Goal: Complete application form

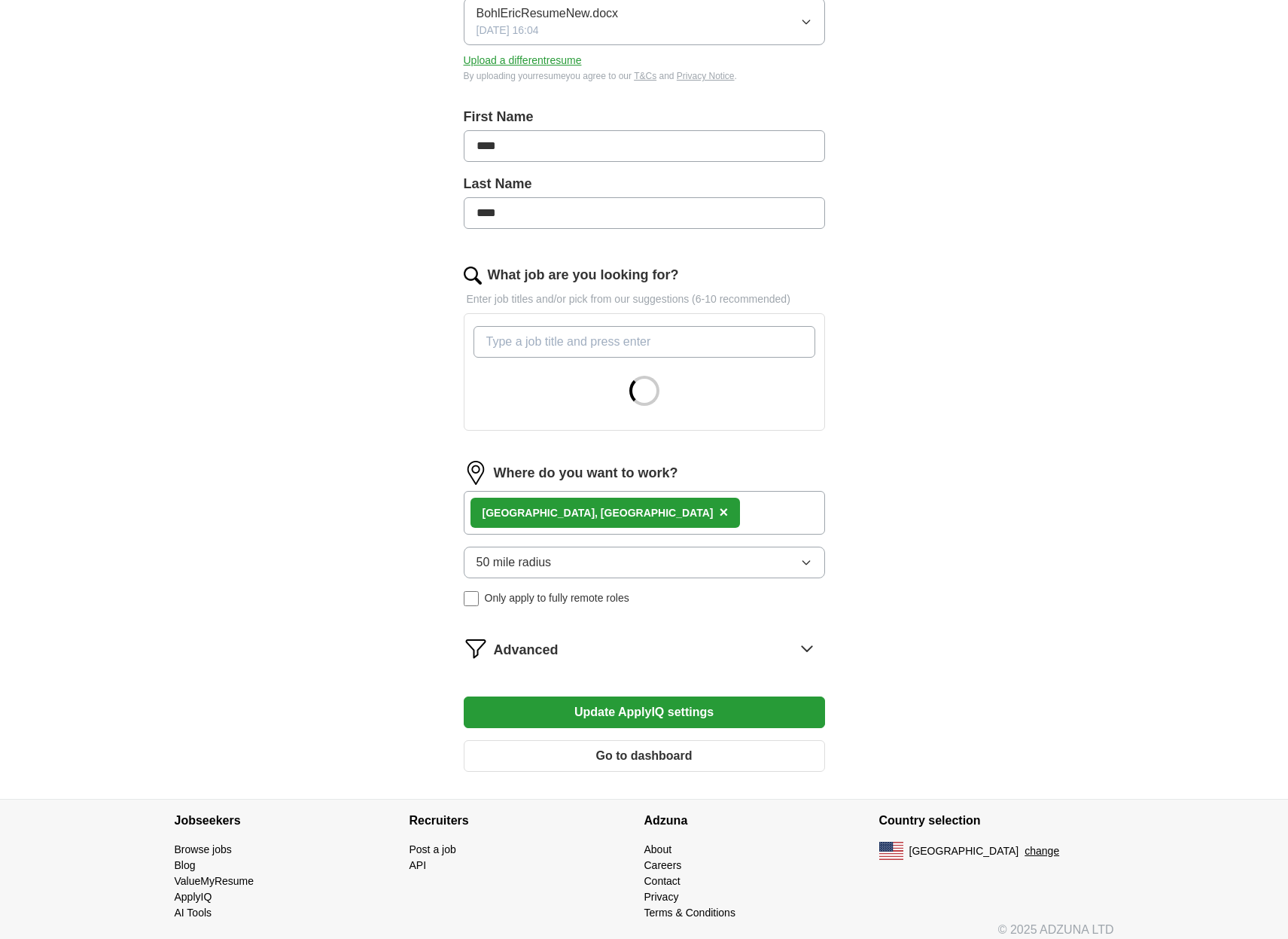
scroll to position [242, 0]
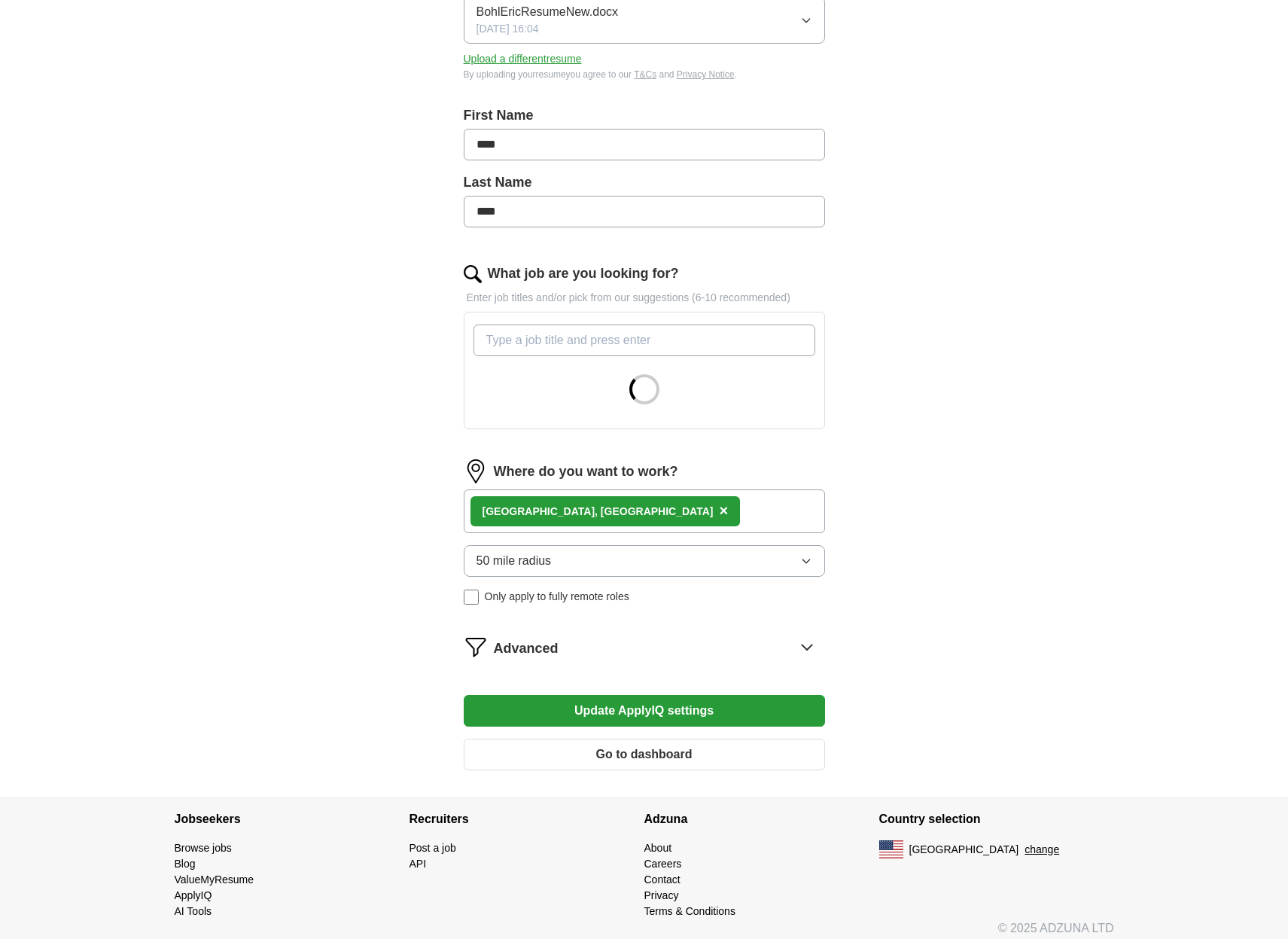
click at [719, 513] on span "×" at bounding box center [723, 510] width 9 height 17
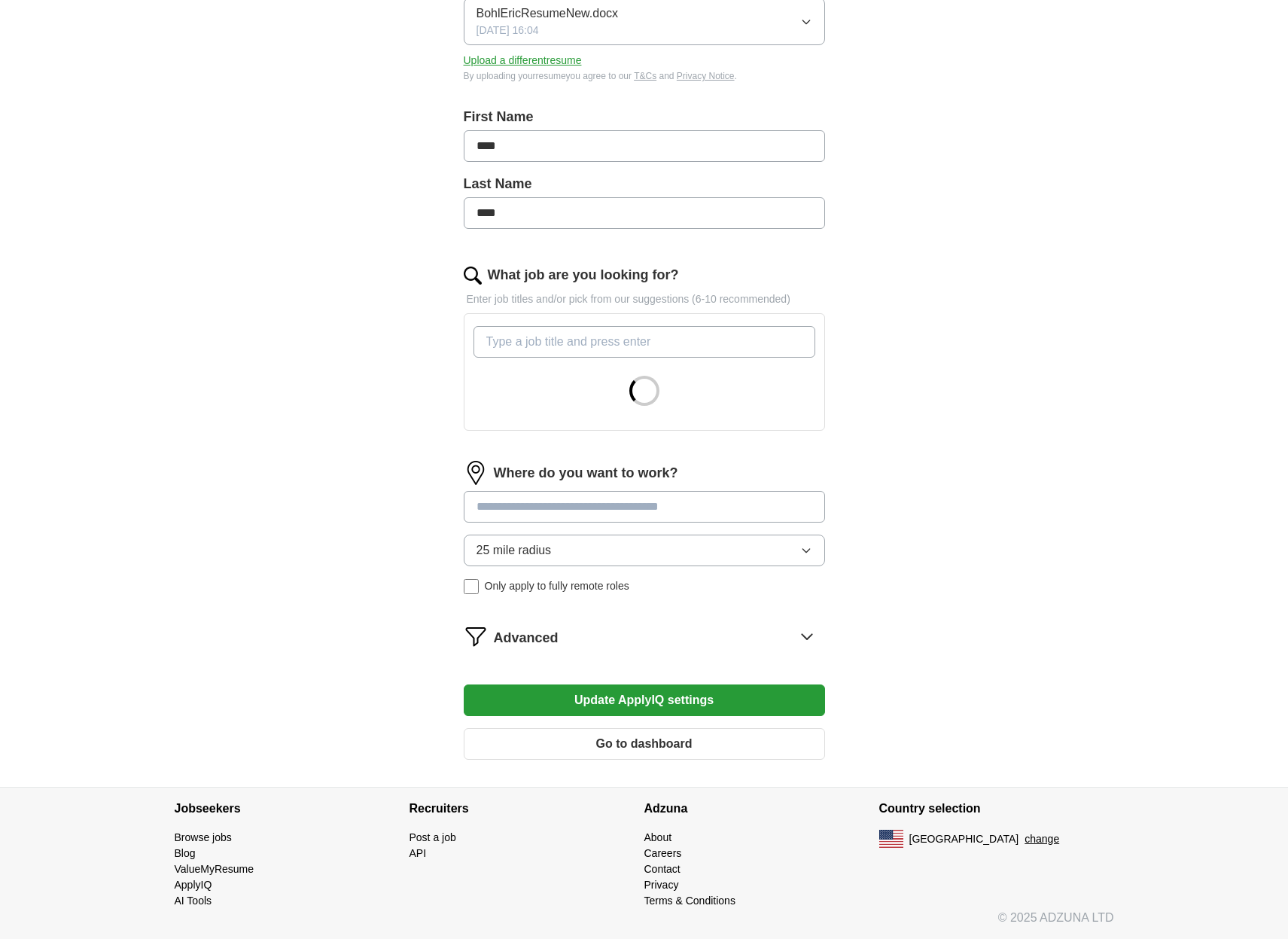
scroll to position [241, 0]
click at [567, 512] on input at bounding box center [644, 506] width 361 height 32
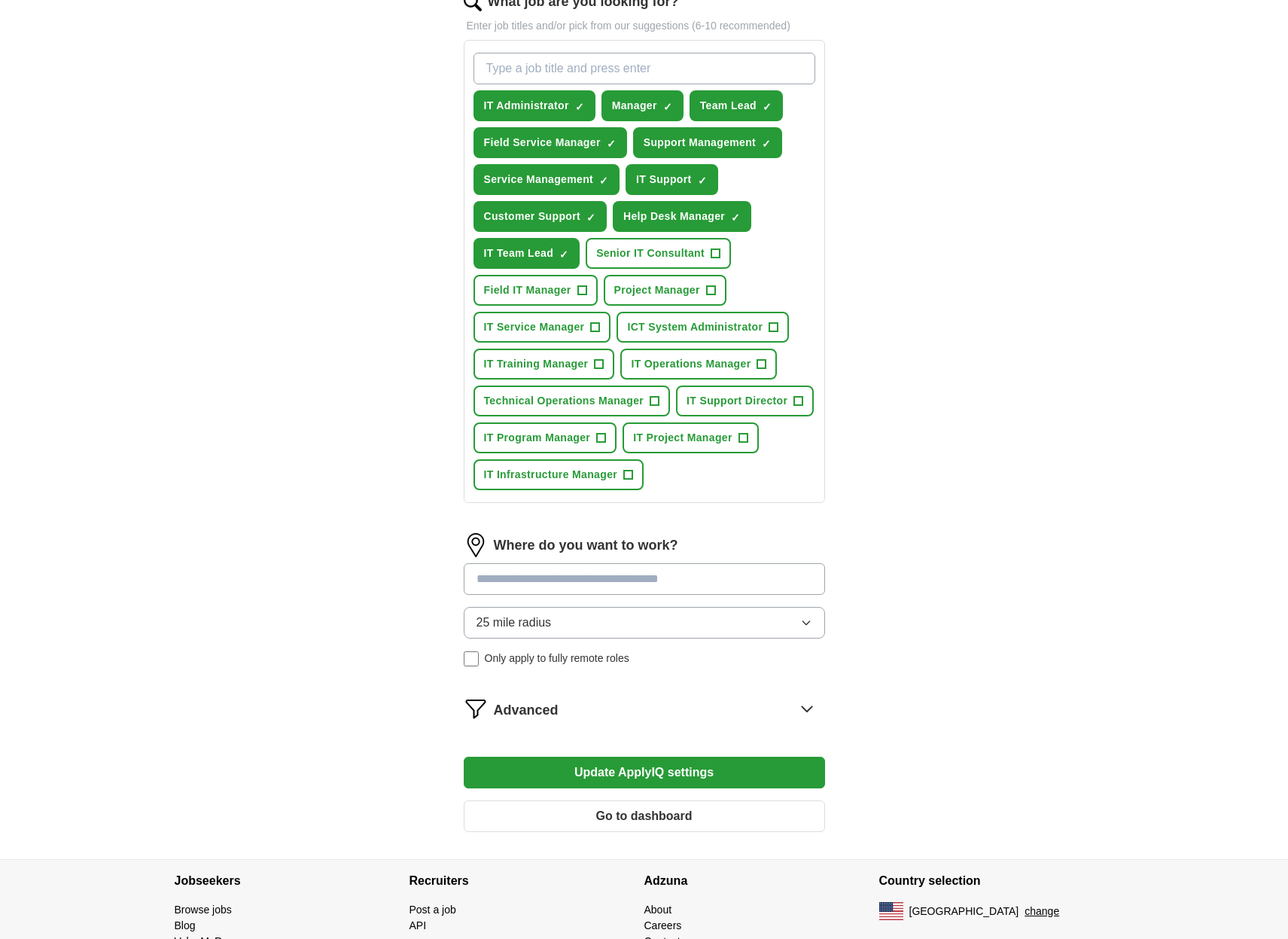
scroll to position [521, 0]
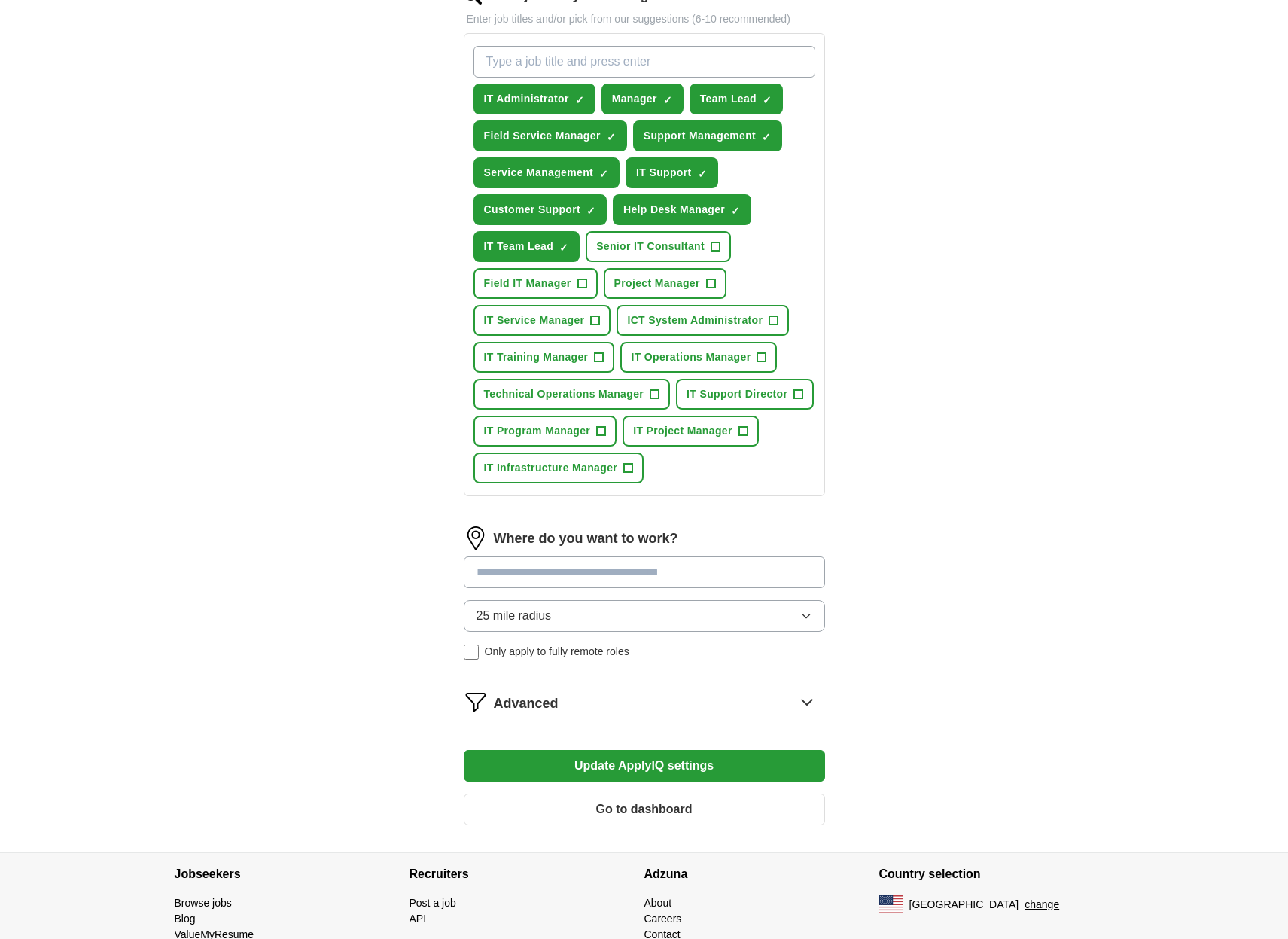
click at [710, 571] on input at bounding box center [644, 572] width 361 height 32
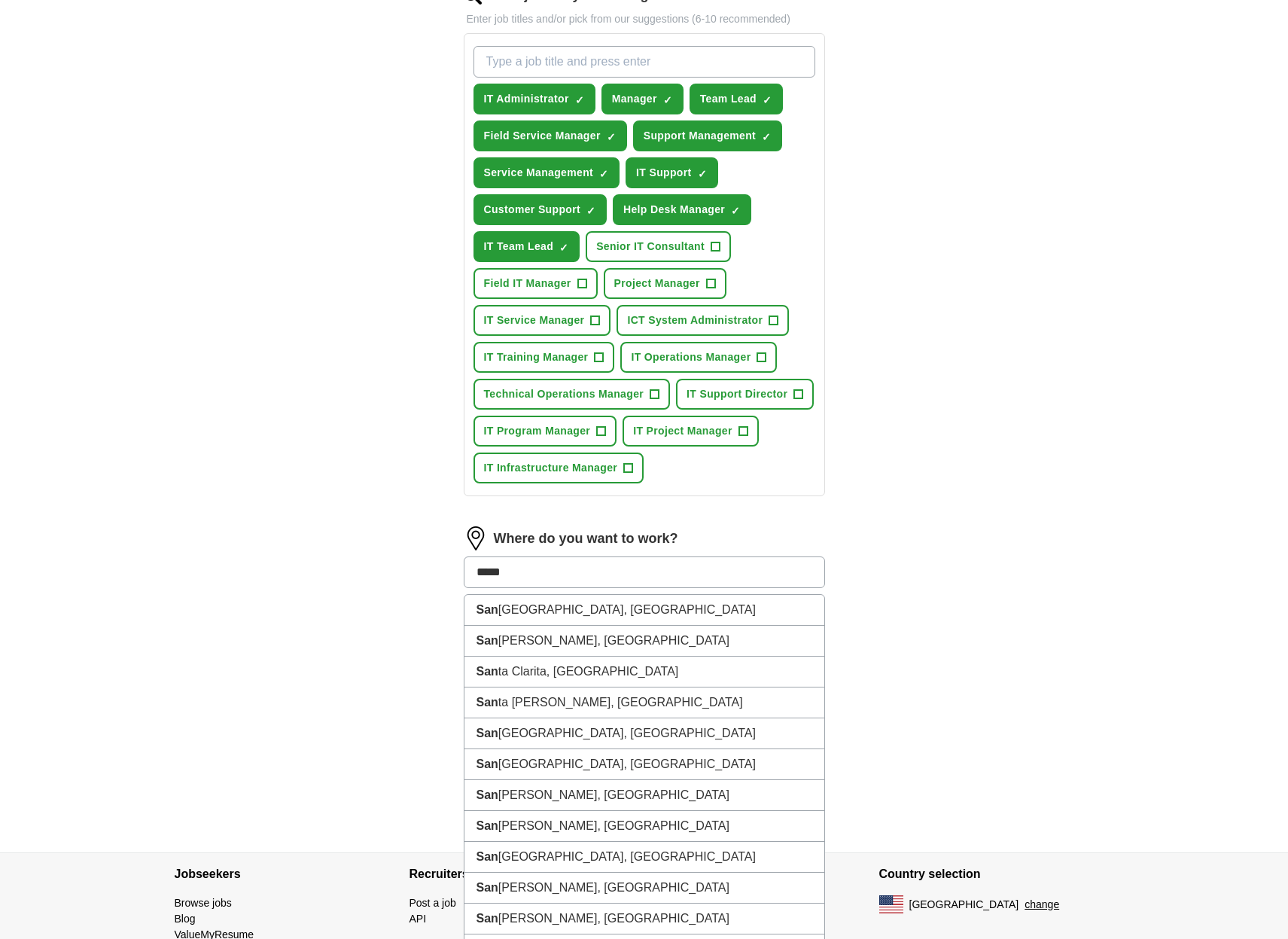
type input "******"
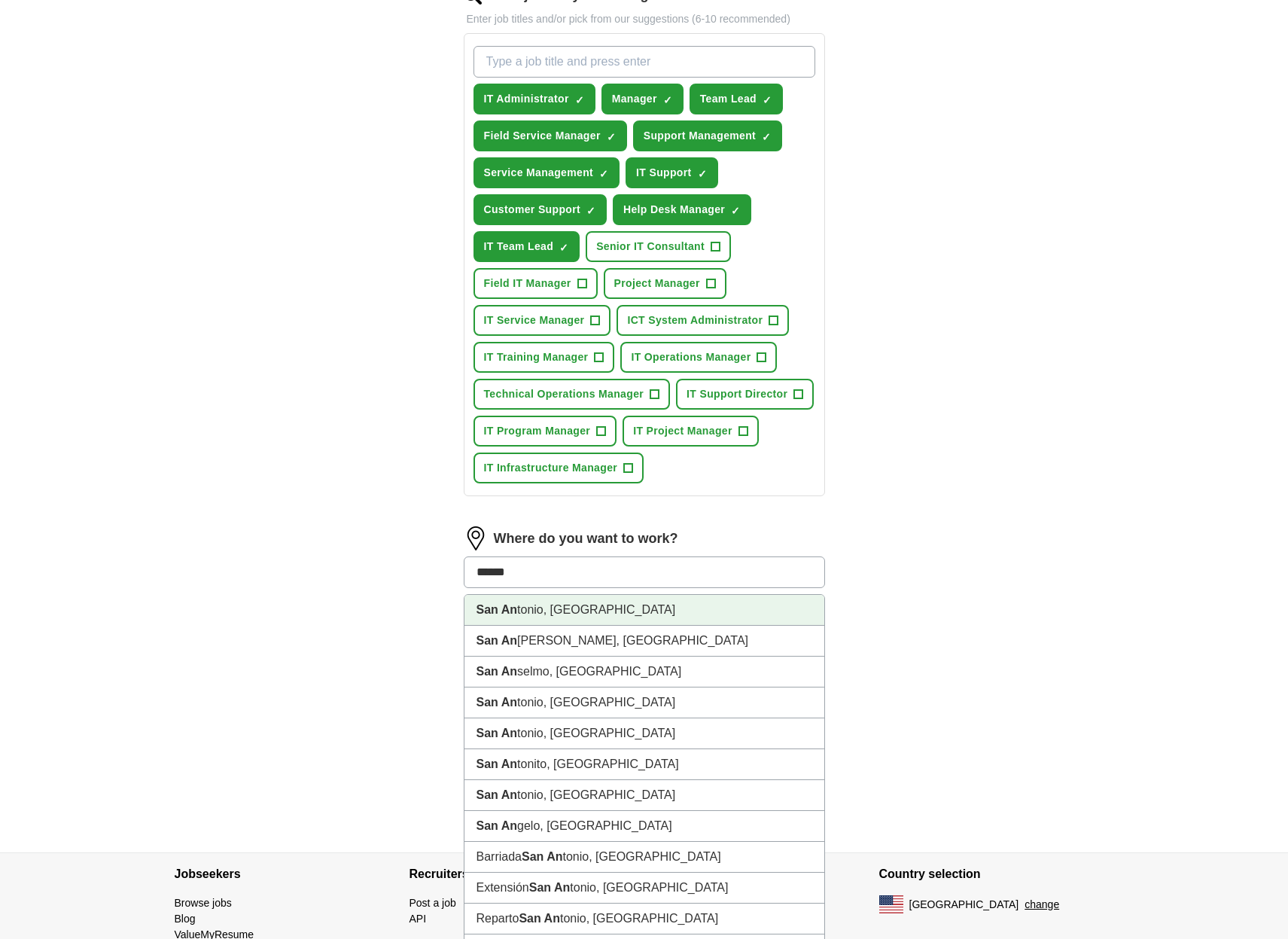
click at [596, 610] on li "San An tonio, [GEOGRAPHIC_DATA]" at bounding box center [644, 610] width 360 height 31
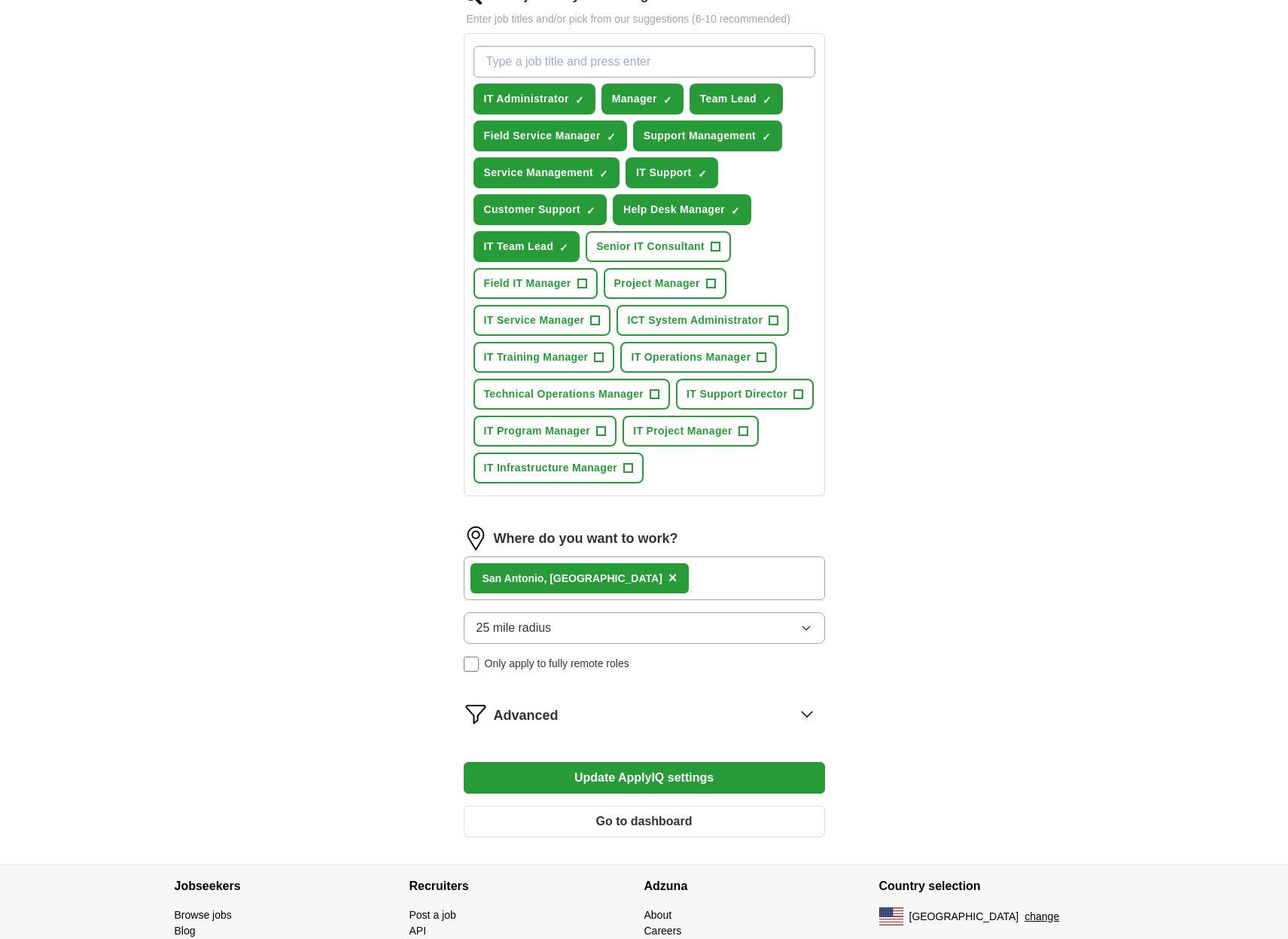
click at [807, 629] on icon "button" at bounding box center [805, 628] width 7 height 4
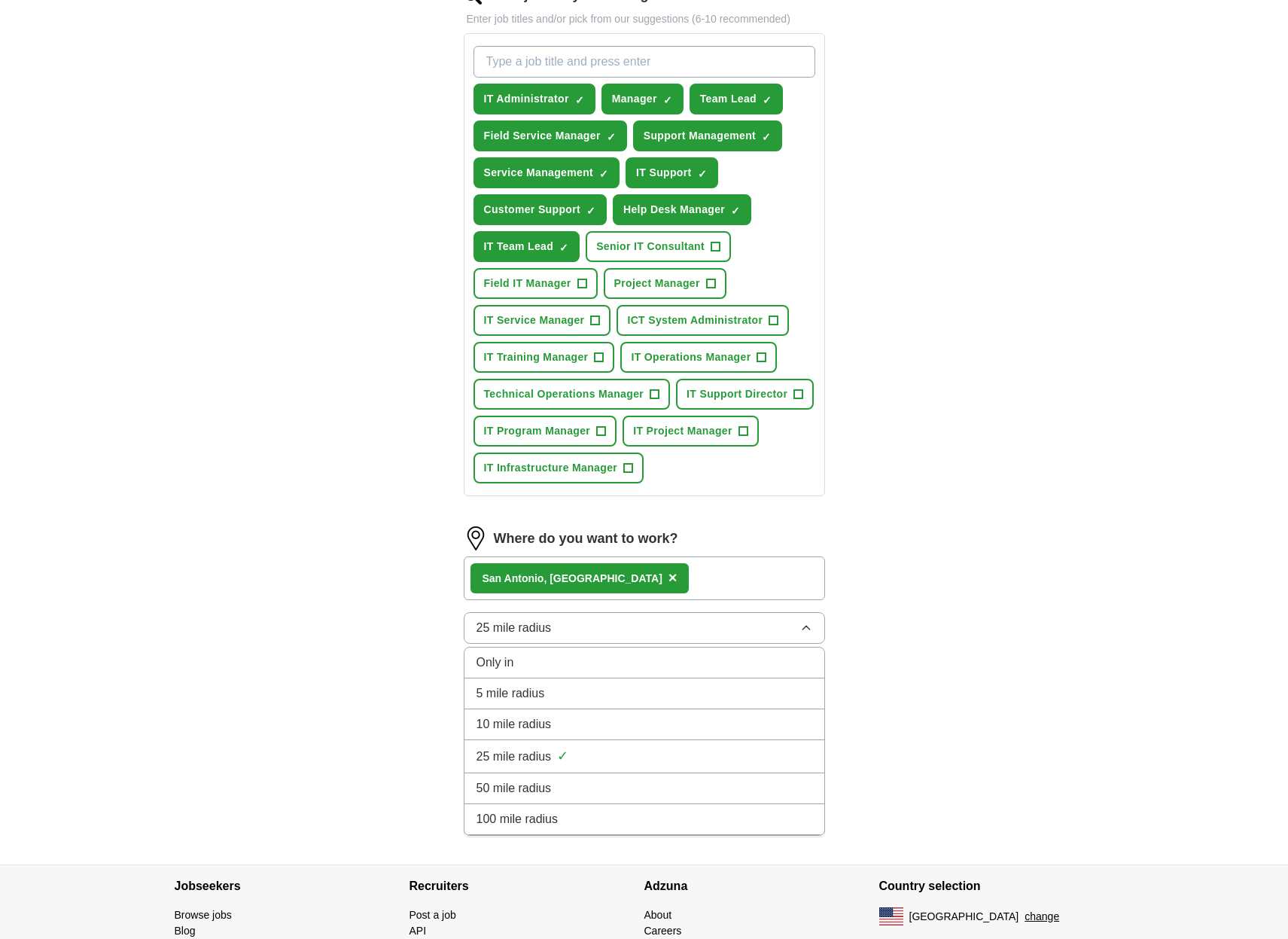
click at [595, 815] on div "100 mile radius" at bounding box center [644, 819] width 336 height 18
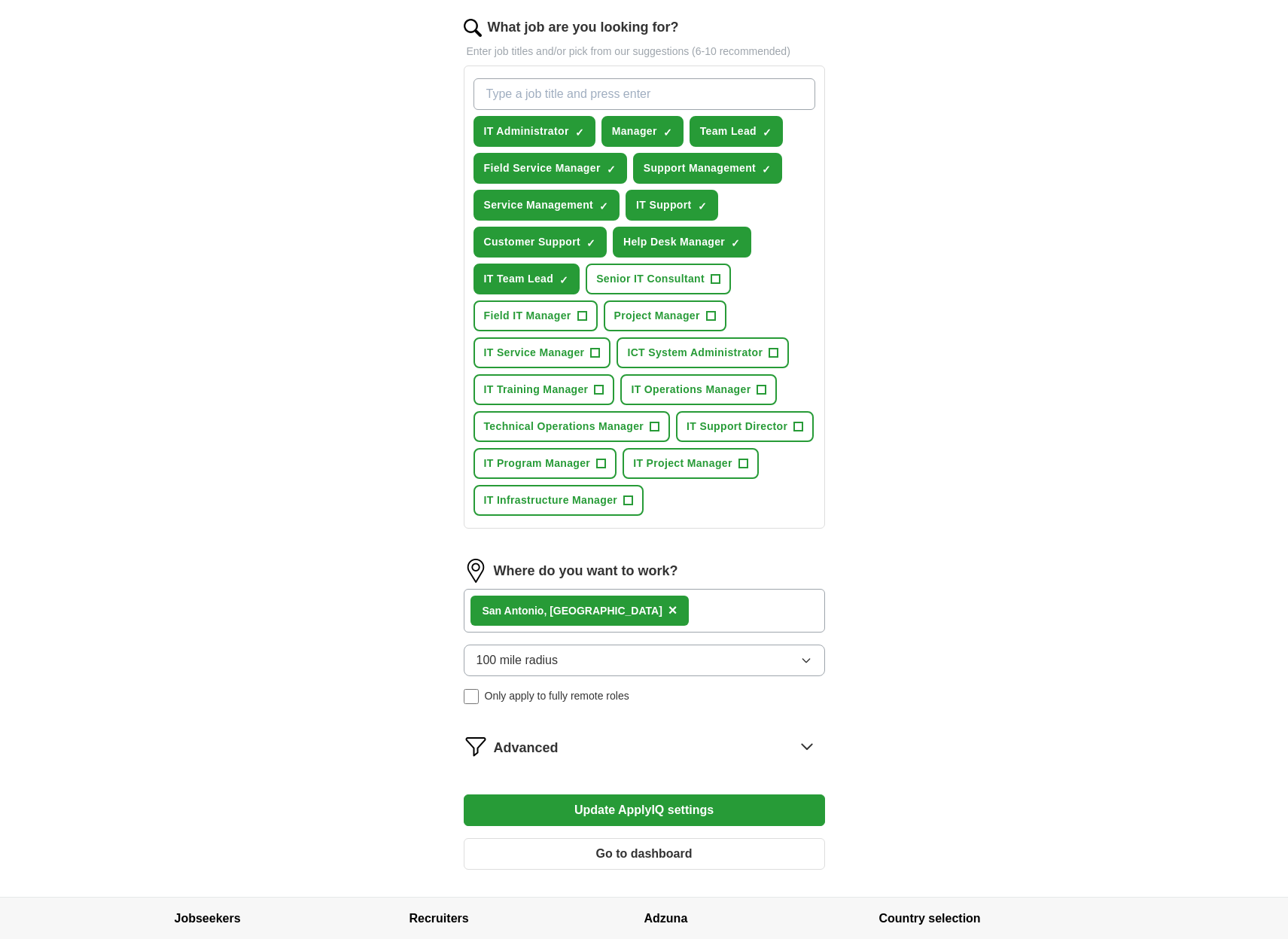
scroll to position [489, 0]
type input "IT Consultant"
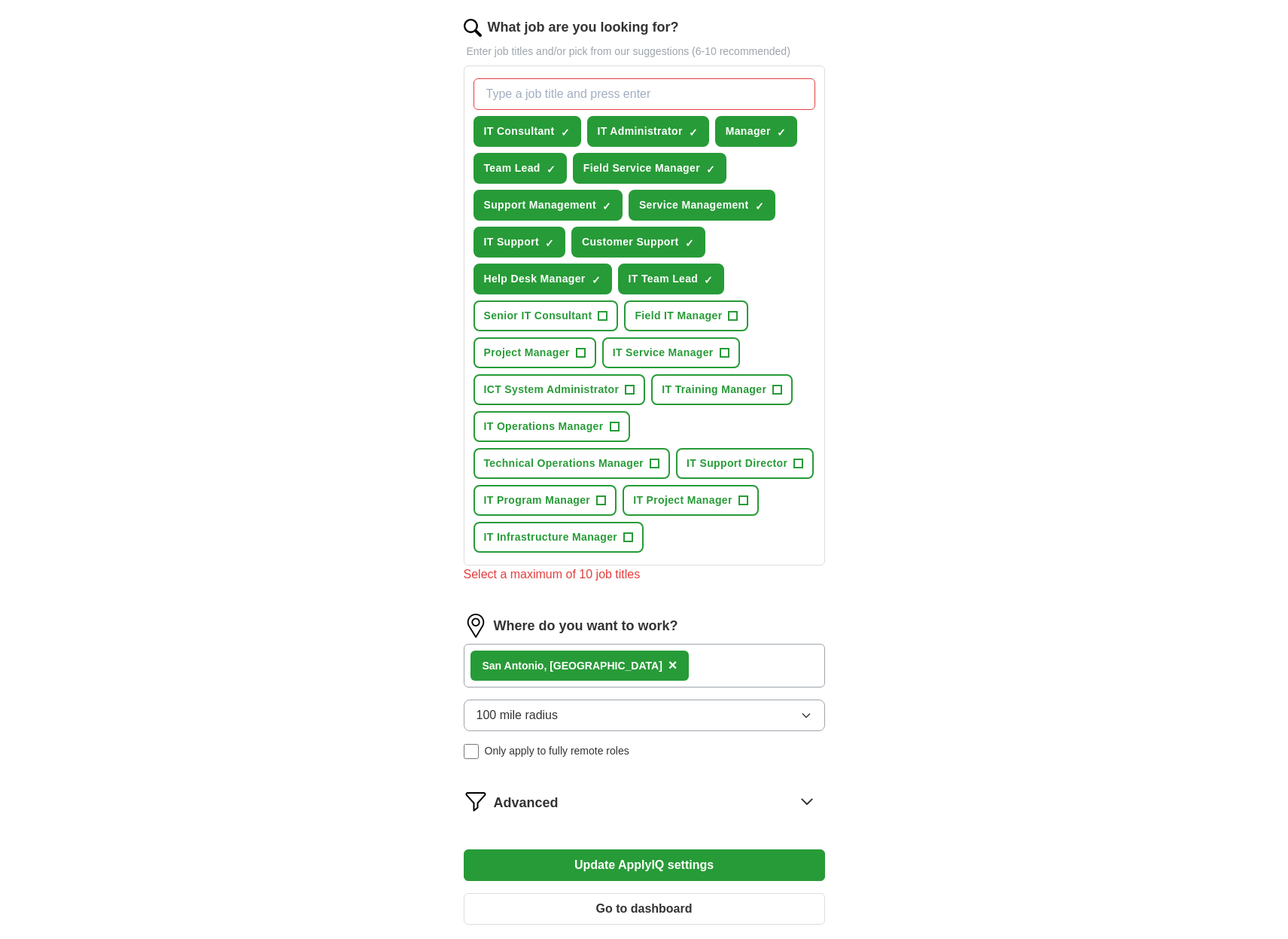
click at [804, 783] on form "Select a resume BohlEricResumeNew.docx [DATE] 16:04 Upload a different resume B…" at bounding box center [644, 327] width 361 height 1219
click at [0, 0] on span "×" at bounding box center [0, 0] width 0 height 0
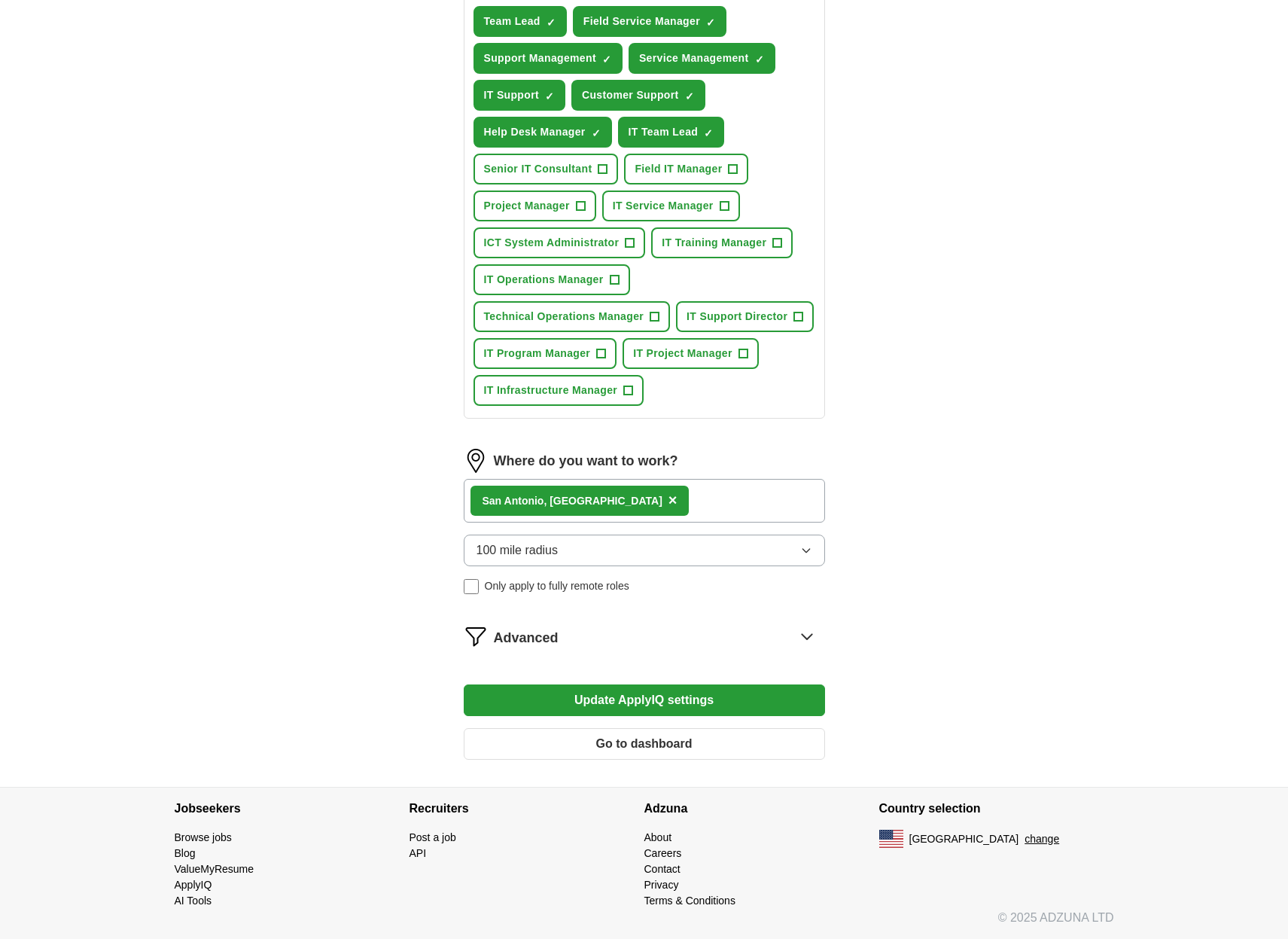
scroll to position [635, 0]
click at [667, 692] on button "Update ApplyIQ settings" at bounding box center [644, 700] width 361 height 32
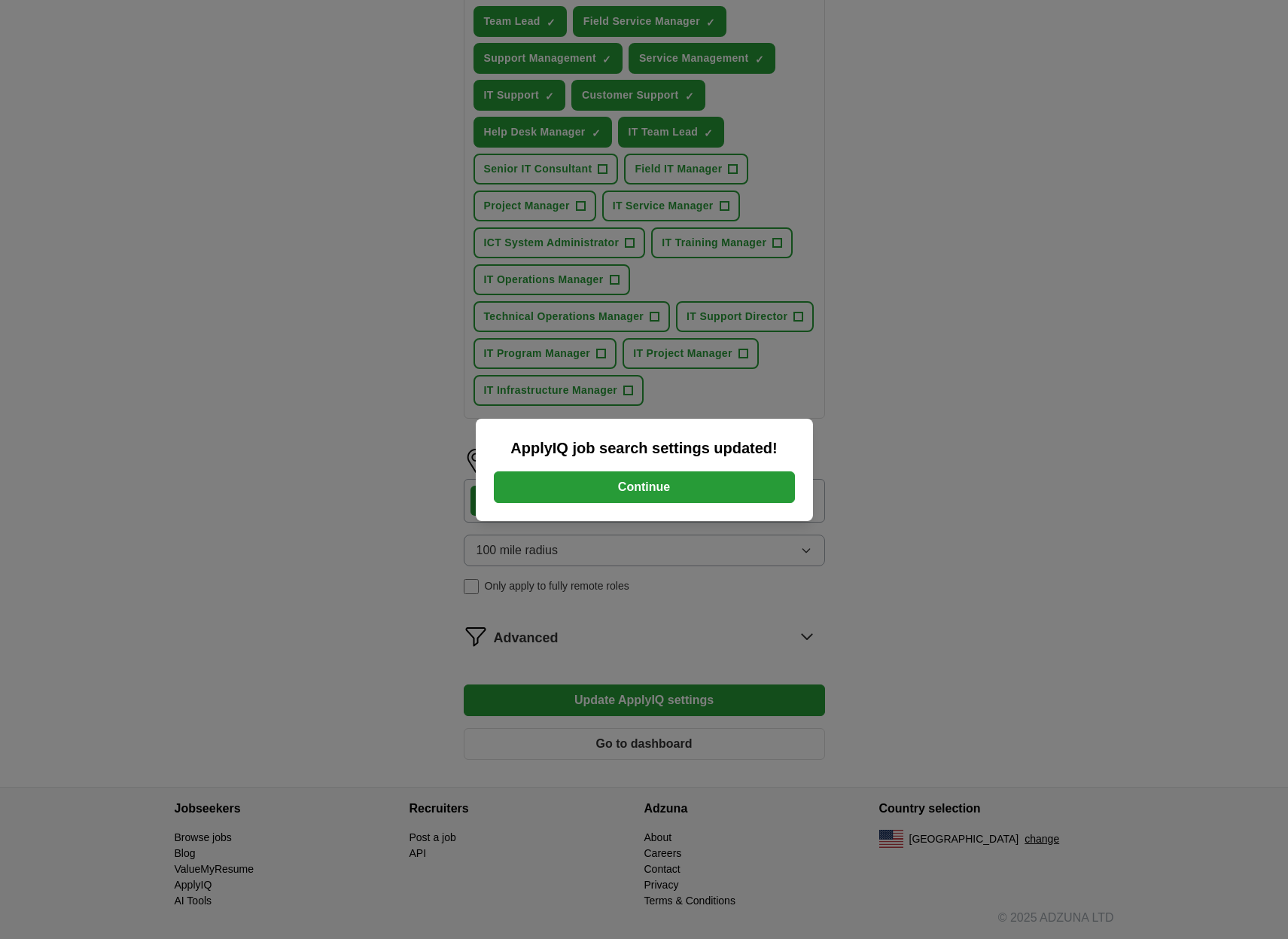
click at [652, 486] on button "Continue" at bounding box center [644, 487] width 301 height 32
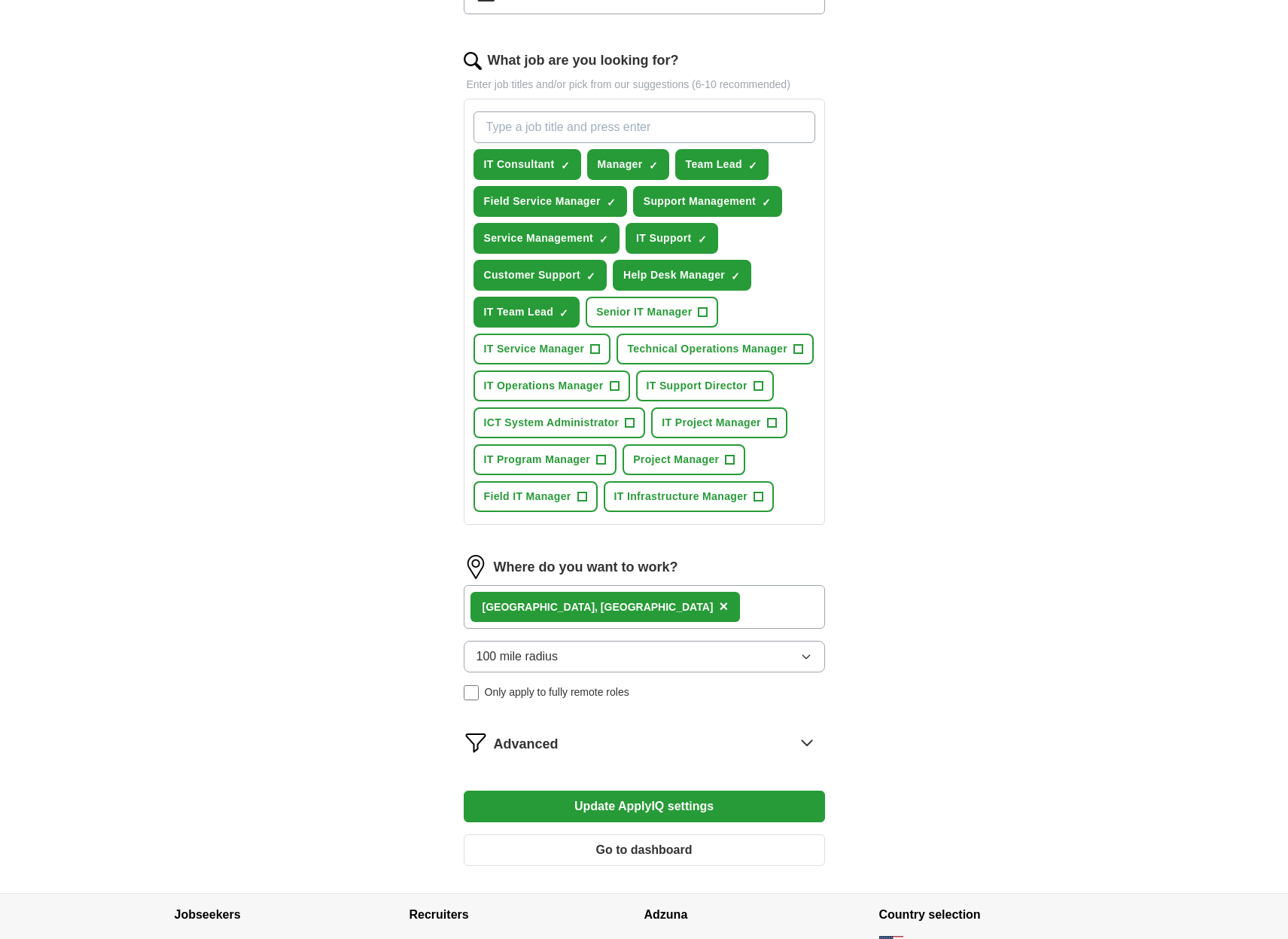
scroll to position [456, 0]
click at [650, 821] on button "Update ApplyIQ settings" at bounding box center [644, 806] width 361 height 32
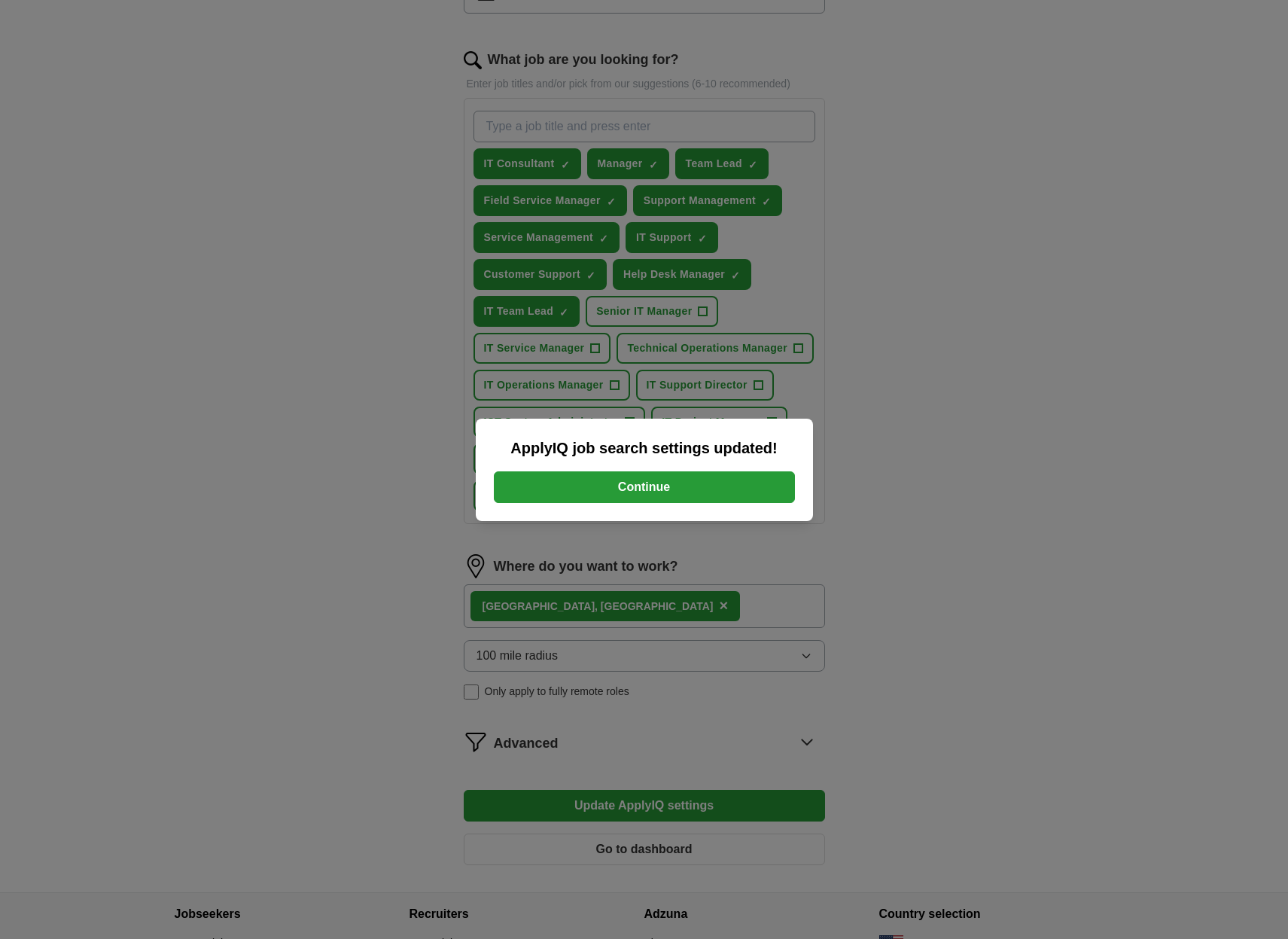
click at [643, 485] on button "Continue" at bounding box center [644, 487] width 301 height 32
